Goal: Entertainment & Leisure: Consume media (video, audio)

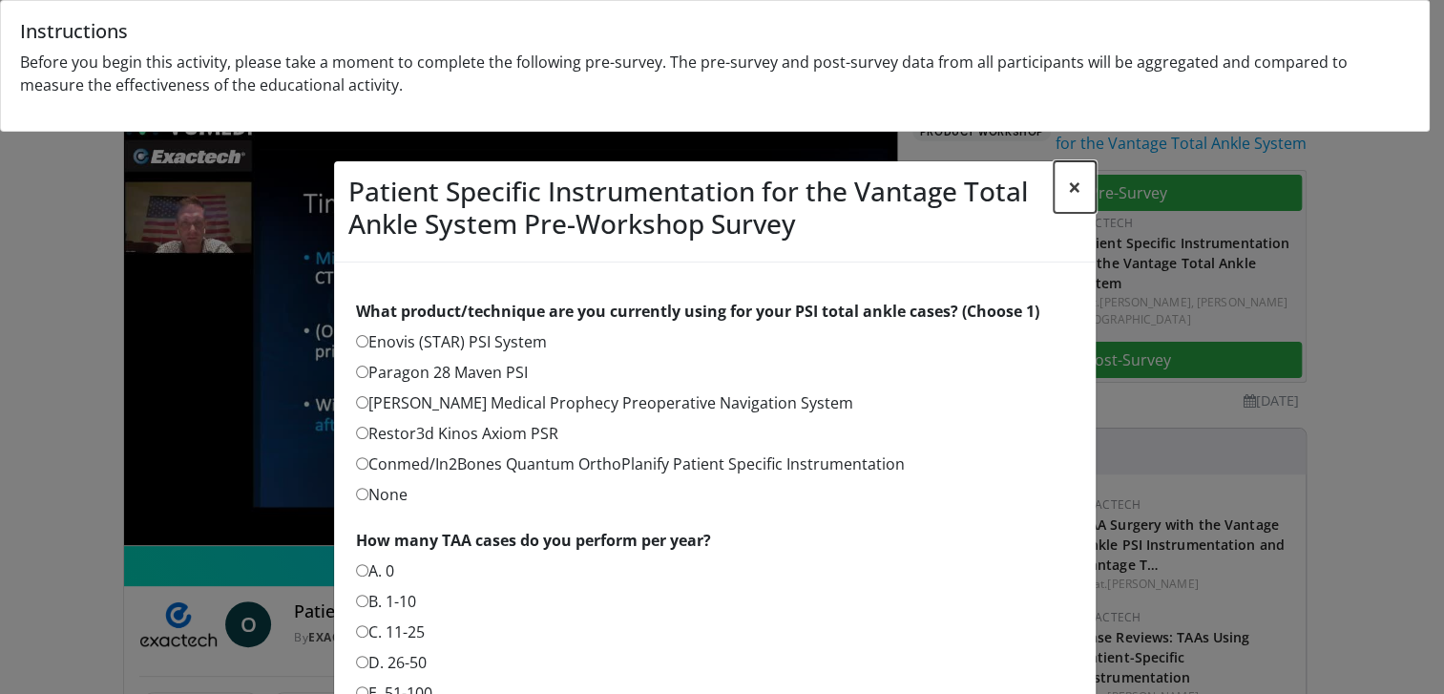
click at [1073, 185] on button "×" at bounding box center [1075, 187] width 42 height 52
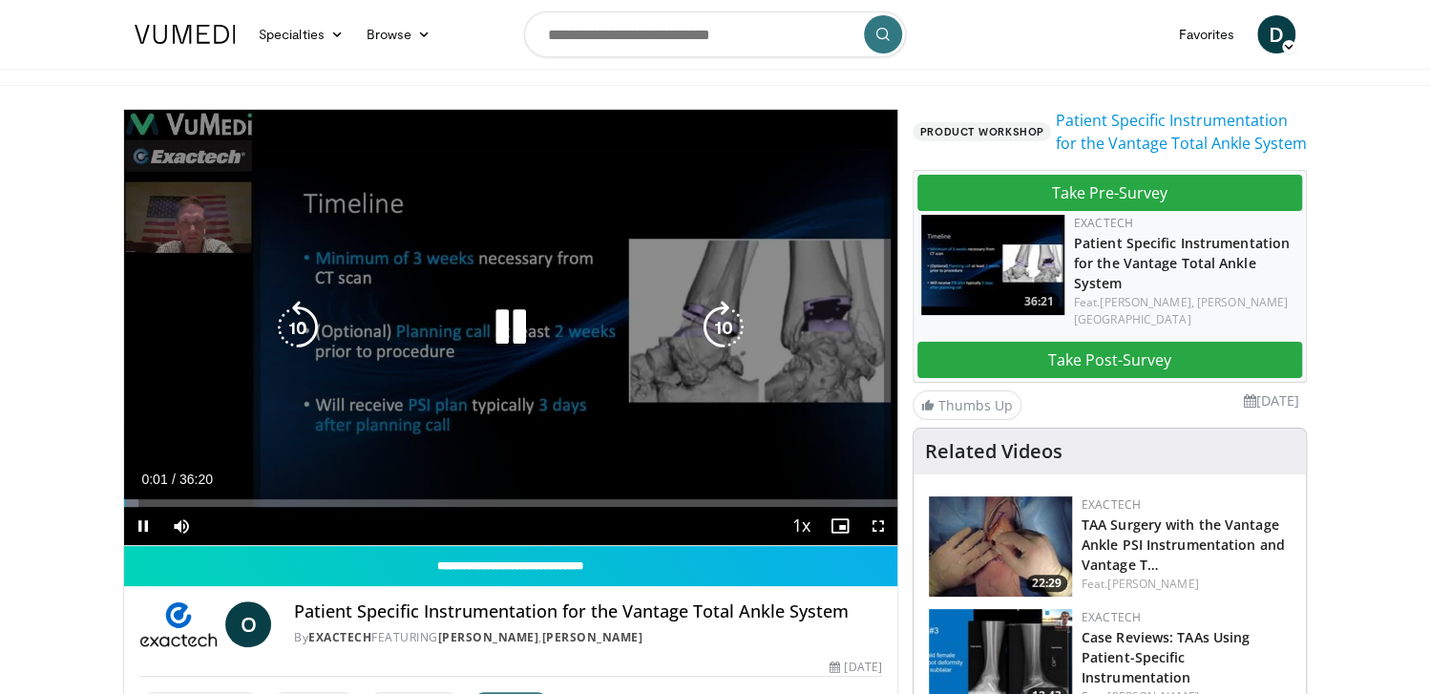
click at [498, 326] on icon "Video Player" at bounding box center [510, 327] width 53 height 53
click at [509, 324] on icon "Video Player" at bounding box center [510, 327] width 53 height 53
click at [509, 323] on icon "Video Player" at bounding box center [510, 327] width 53 height 53
click at [510, 323] on icon "Video Player" at bounding box center [510, 327] width 53 height 53
